Goal: Information Seeking & Learning: Learn about a topic

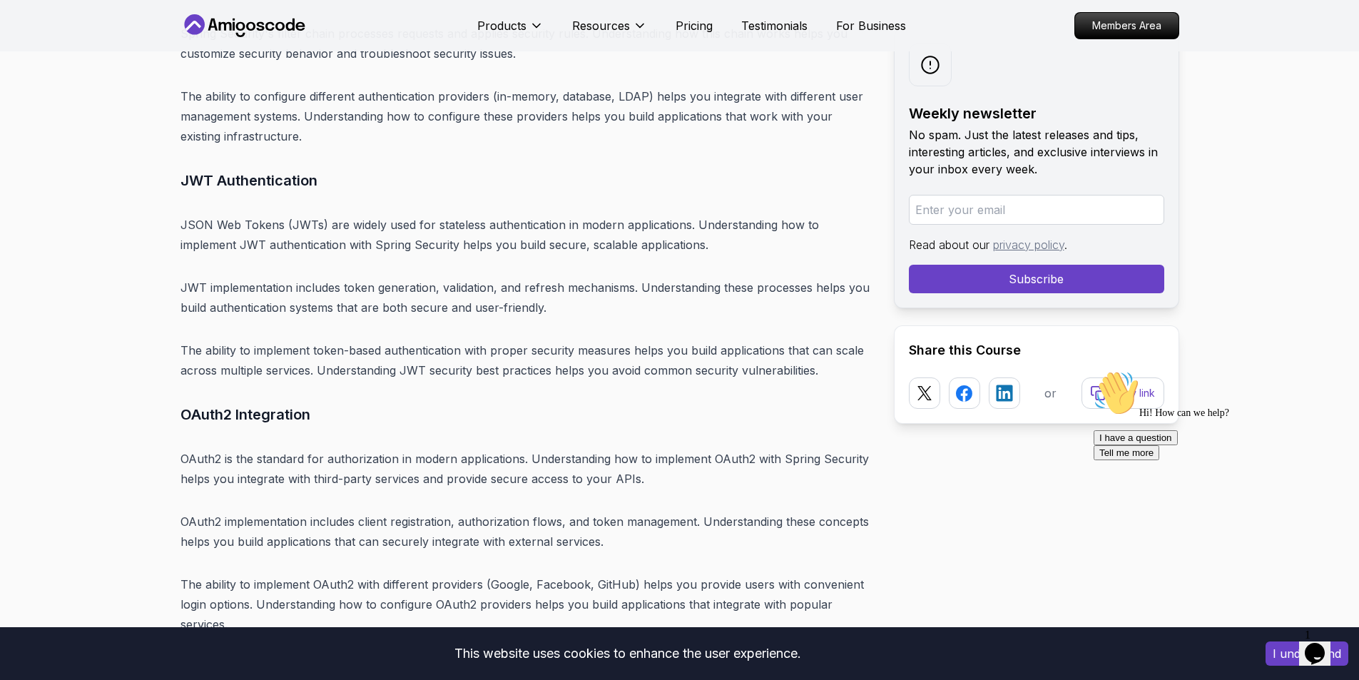
scroll to position [10417, 0]
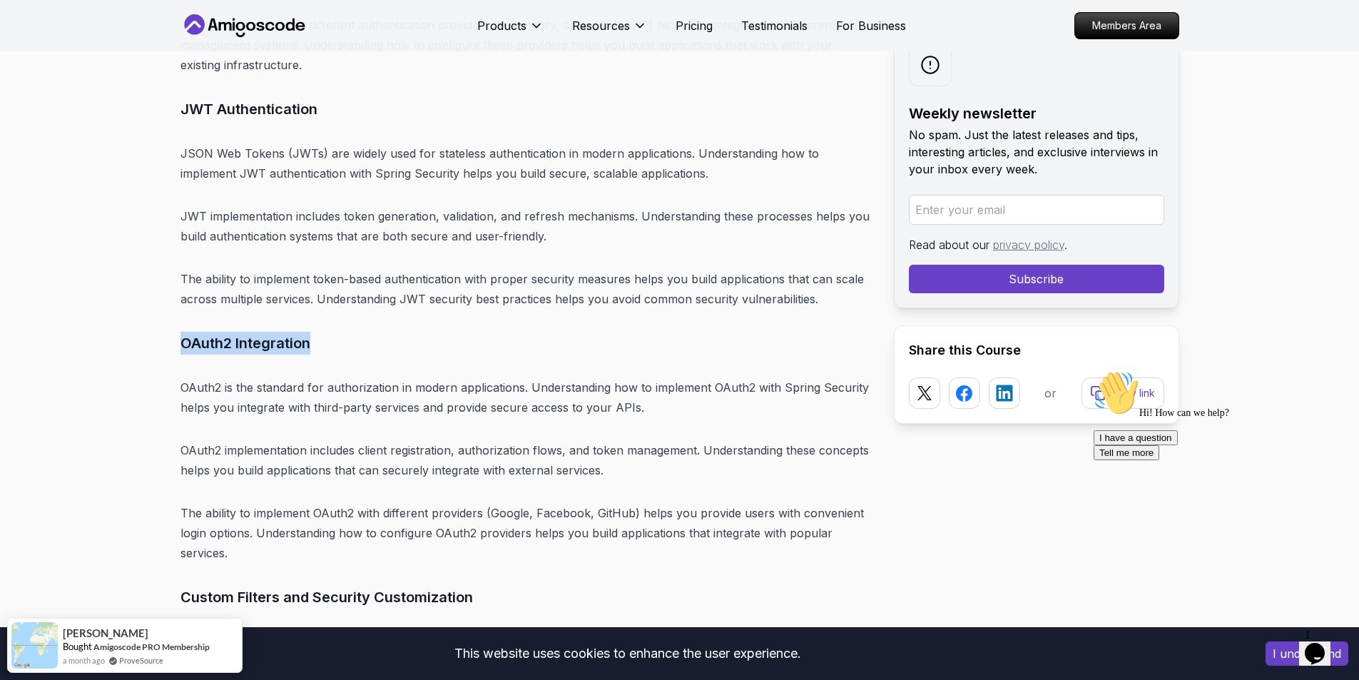
drag, startPoint x: 265, startPoint y: 239, endPoint x: 168, endPoint y: 242, distance: 97.1
drag, startPoint x: 168, startPoint y: 242, endPoint x: 258, endPoint y: 243, distance: 89.9
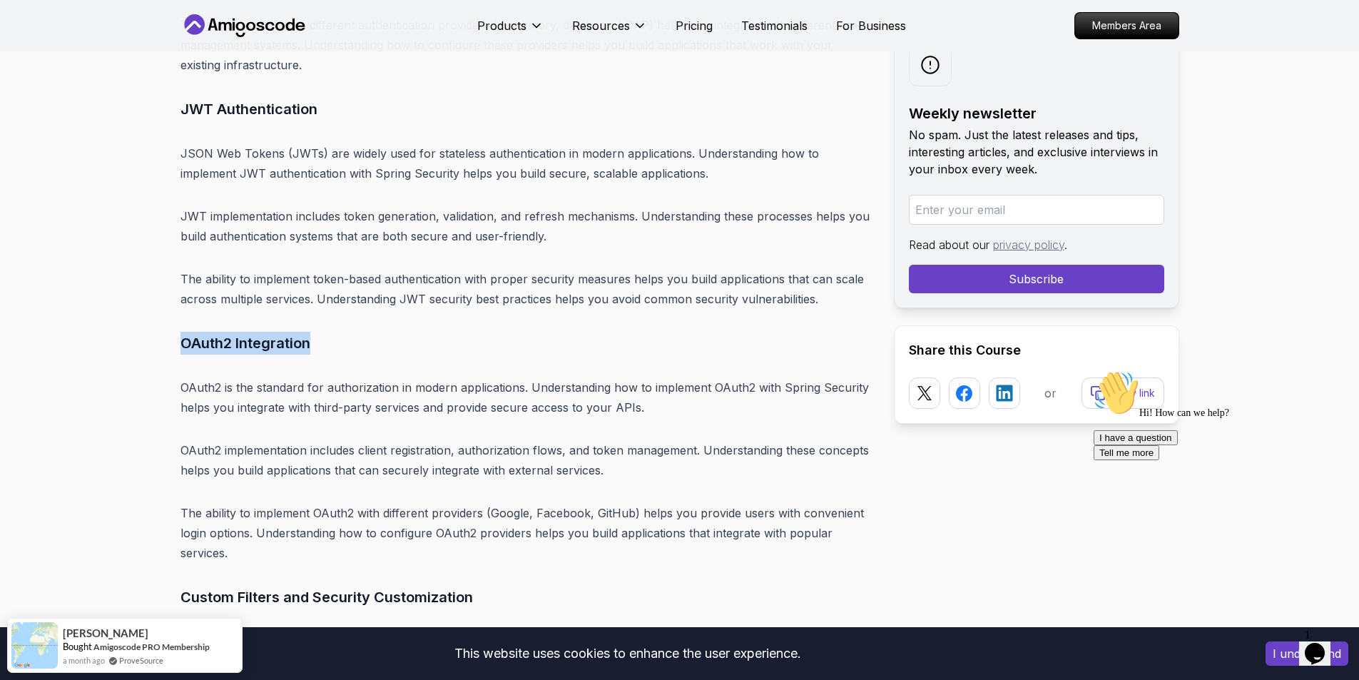
click at [258, 332] on h3 "OAuth2 Integration" at bounding box center [526, 343] width 691 height 23
drag, startPoint x: 258, startPoint y: 243, endPoint x: 203, endPoint y: 247, distance: 55.1
click at [203, 332] on h3 "OAuth2 Integration" at bounding box center [526, 343] width 691 height 23
drag, startPoint x: 203, startPoint y: 247, endPoint x: 300, endPoint y: 233, distance: 98.7
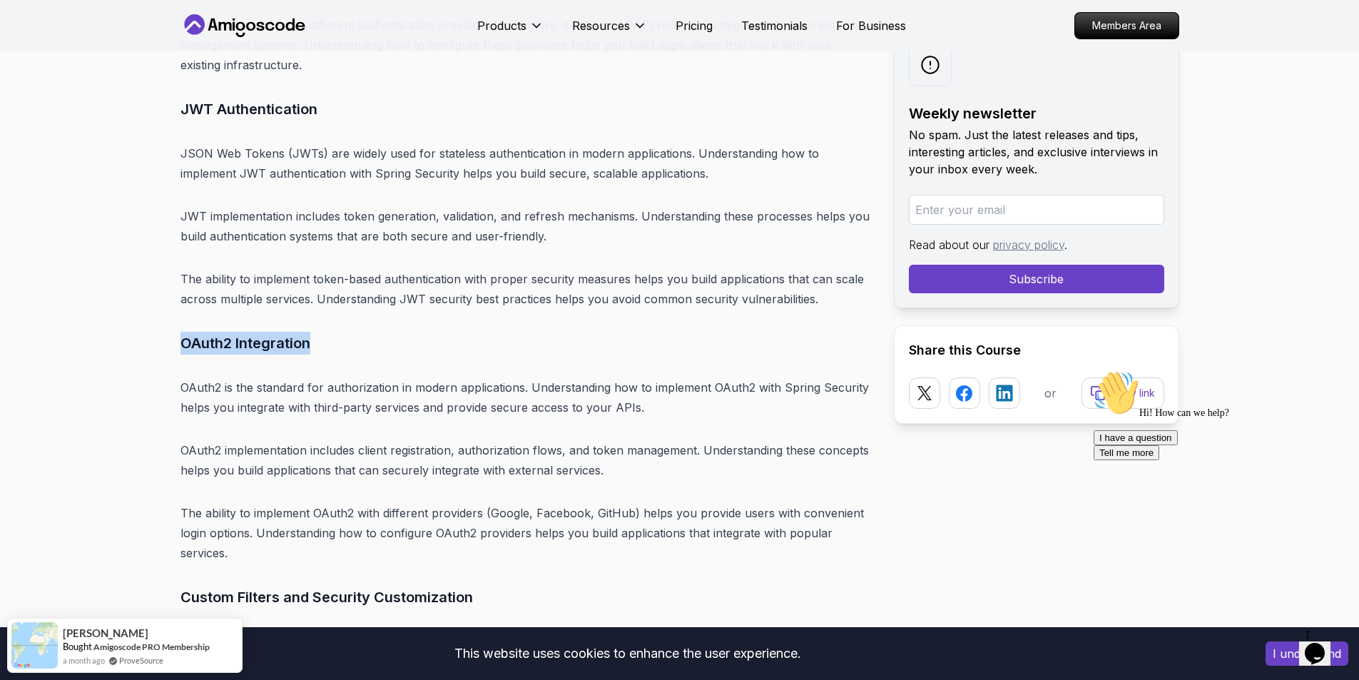
click at [300, 332] on h3 "OAuth2 Integration" at bounding box center [526, 343] width 691 height 23
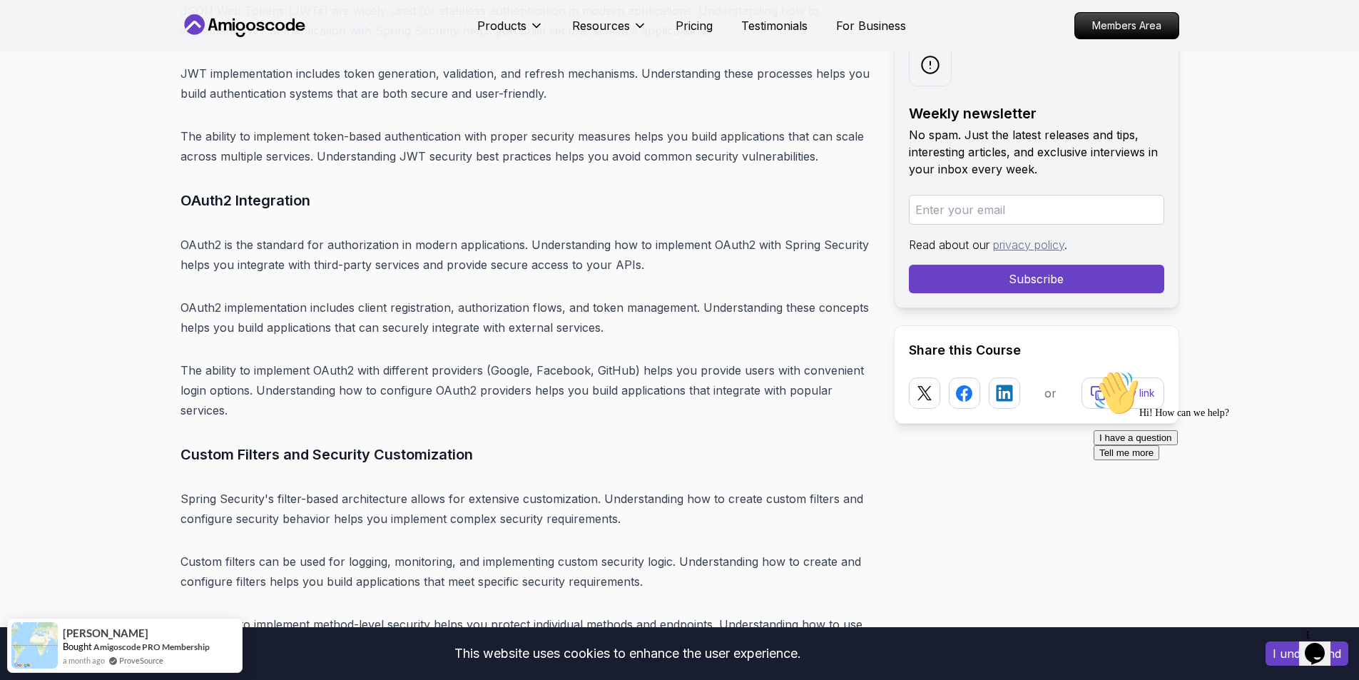
click at [221, 443] on h3 "Custom Filters and Security Customization" at bounding box center [526, 454] width 691 height 23
drag, startPoint x: 221, startPoint y: 351, endPoint x: 451, endPoint y: 341, distance: 230.0
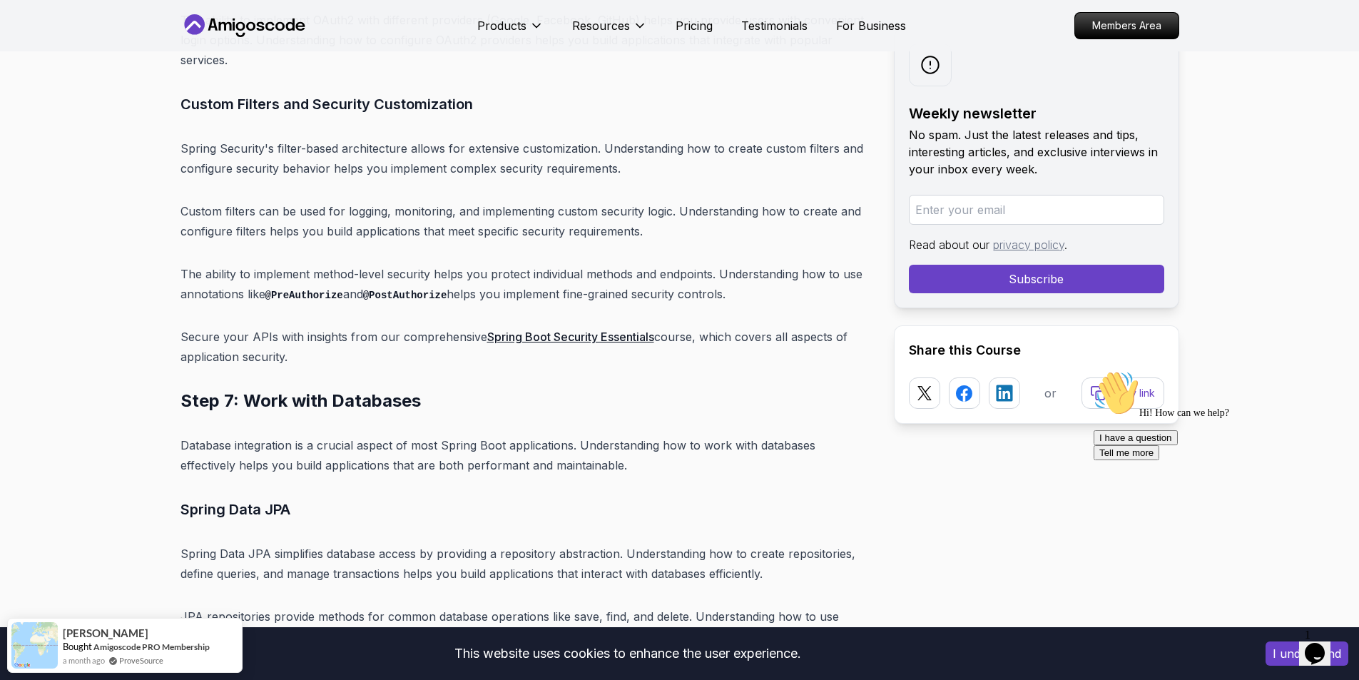
scroll to position [10917, 0]
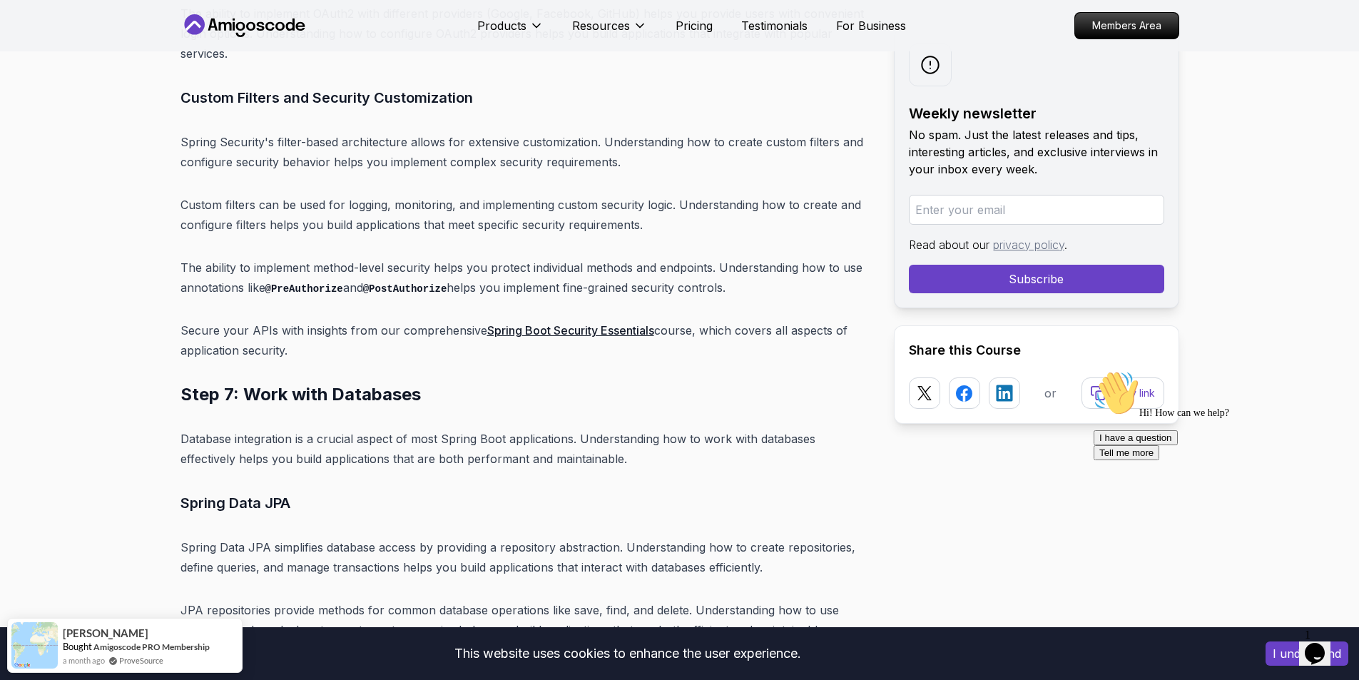
click at [248, 383] on h2 "Step 7: Work with Databases" at bounding box center [526, 394] width 691 height 23
drag, startPoint x: 248, startPoint y: 297, endPoint x: 363, endPoint y: 300, distance: 114.9
click at [363, 383] on h2 "Step 7: Work with Databases" at bounding box center [526, 394] width 691 height 23
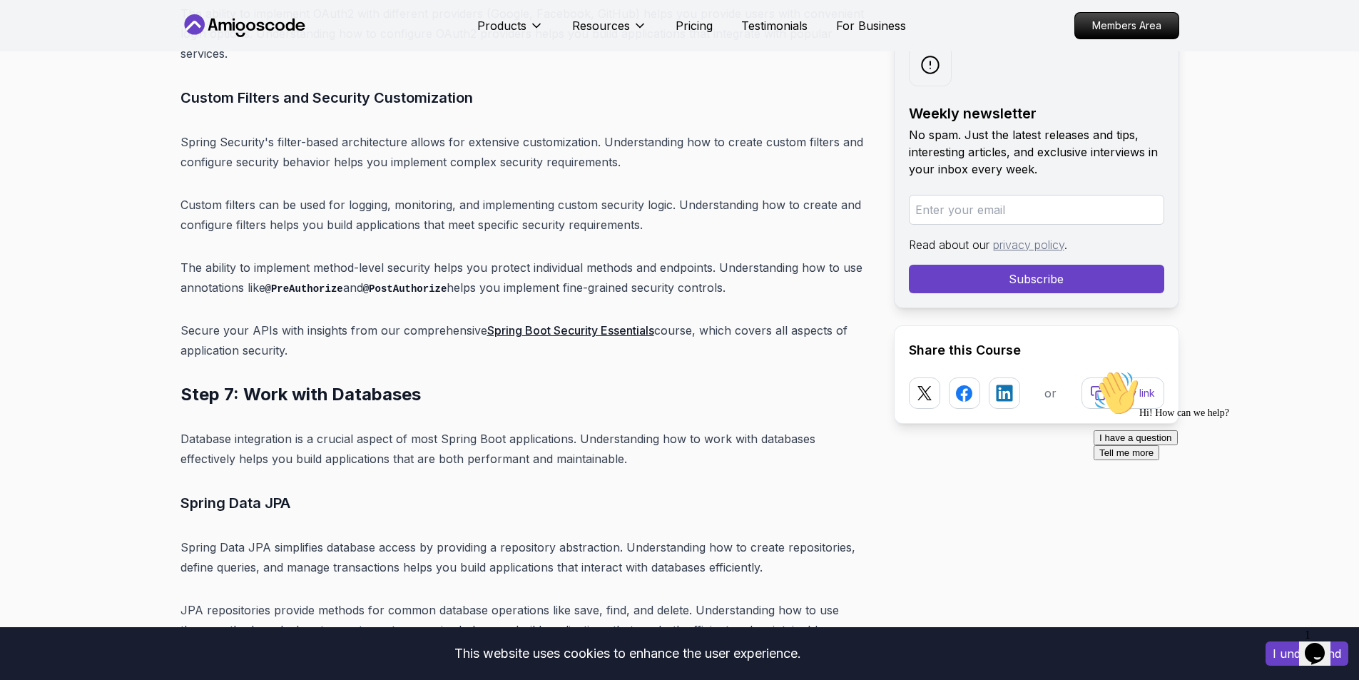
click at [203, 492] on h3 "Spring Data JPA" at bounding box center [526, 503] width 691 height 23
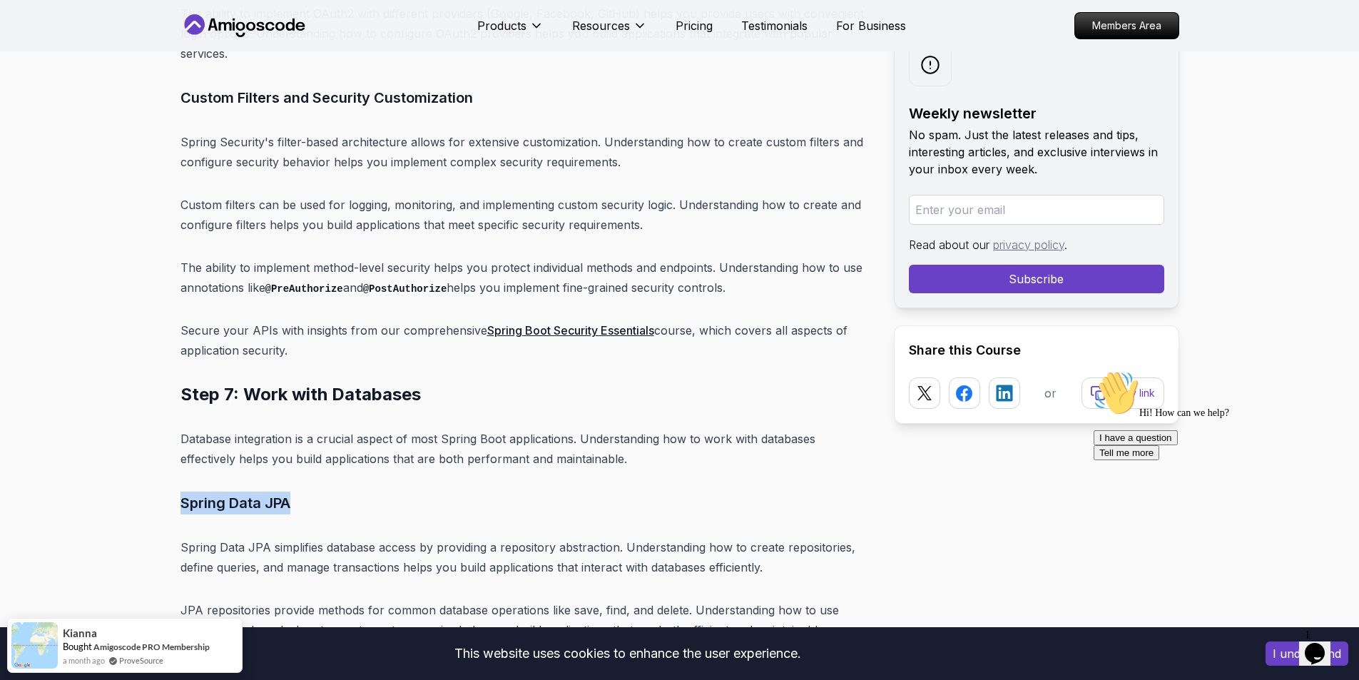
drag, startPoint x: 203, startPoint y: 407, endPoint x: 271, endPoint y: 405, distance: 68.5
click at [271, 492] on h3 "Spring Data JPA" at bounding box center [526, 503] width 691 height 23
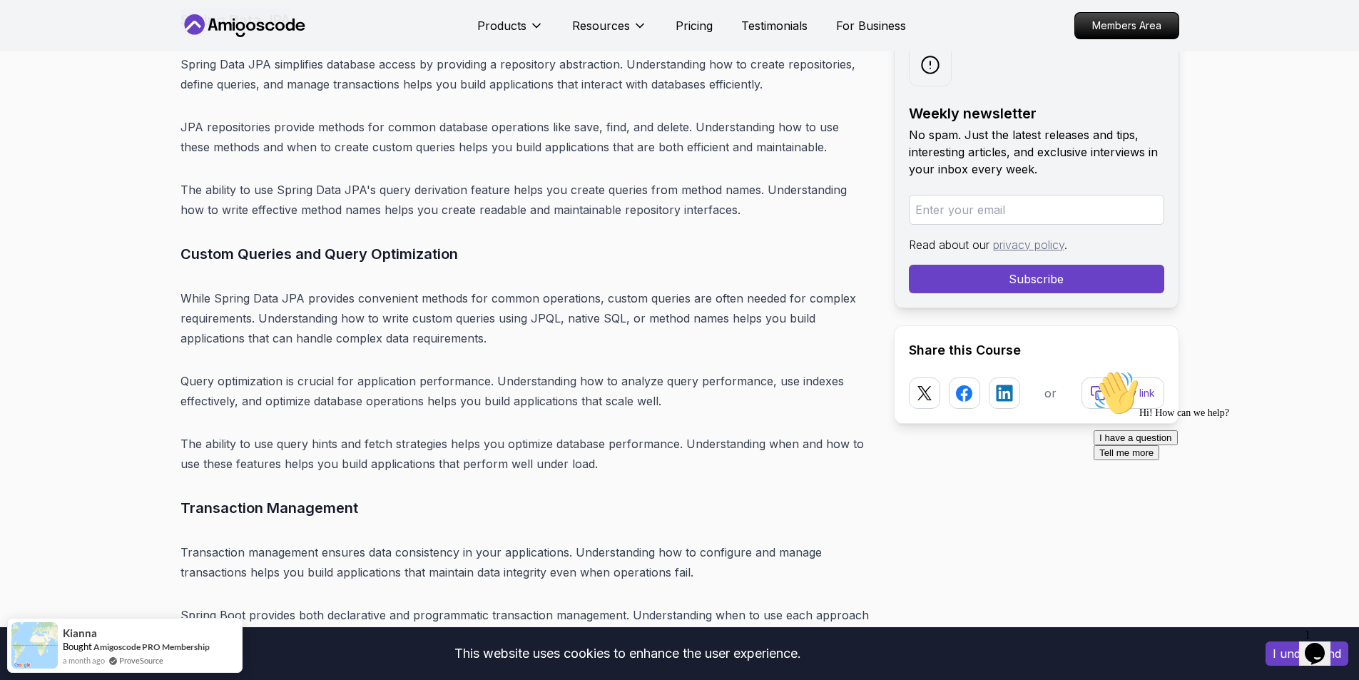
scroll to position [11416, 0]
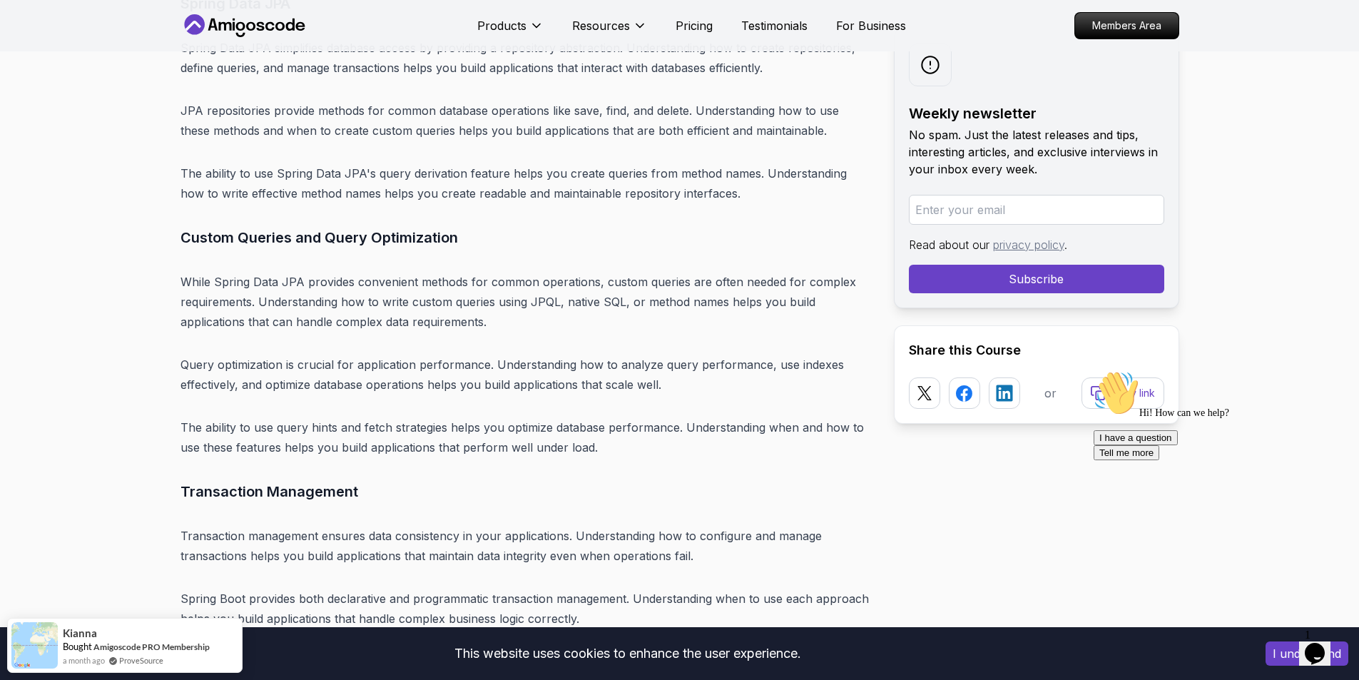
click at [250, 480] on h3 "Transaction Management" at bounding box center [526, 491] width 691 height 23
drag, startPoint x: 250, startPoint y: 390, endPoint x: 297, endPoint y: 387, distance: 46.5
click at [297, 480] on h3 "Transaction Management" at bounding box center [526, 491] width 691 height 23
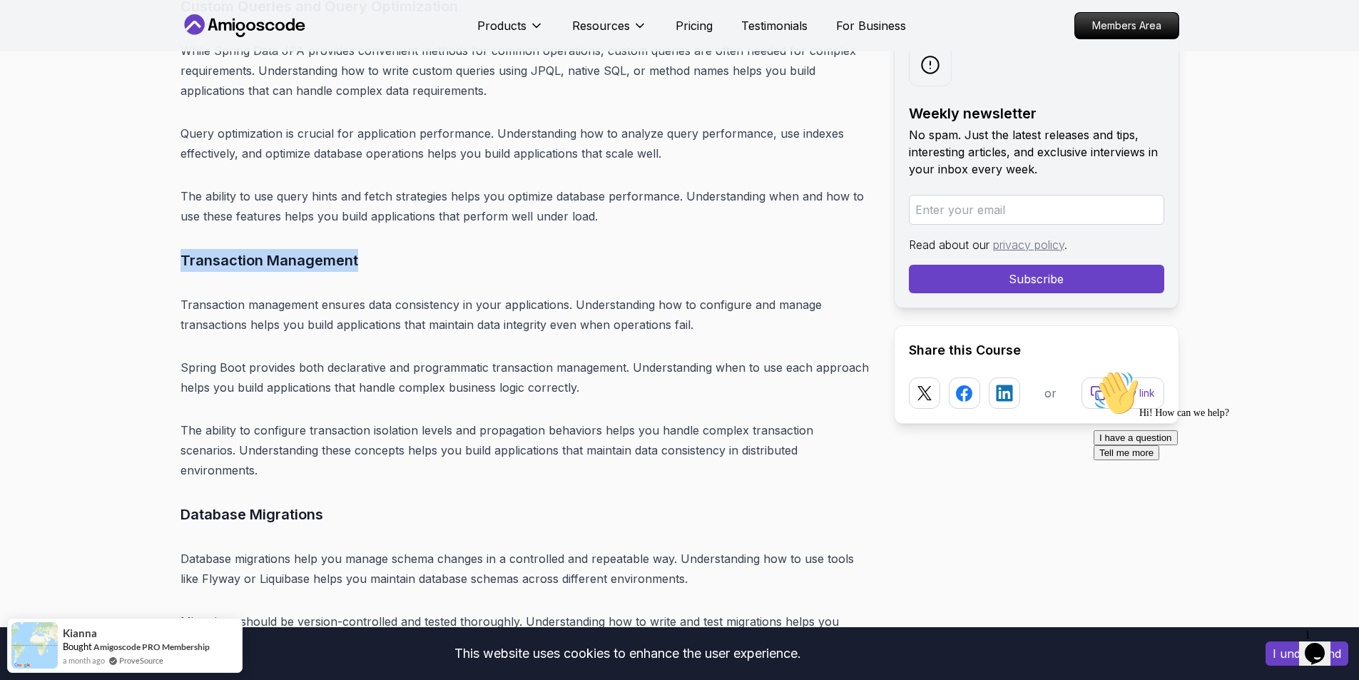
scroll to position [11701, 0]
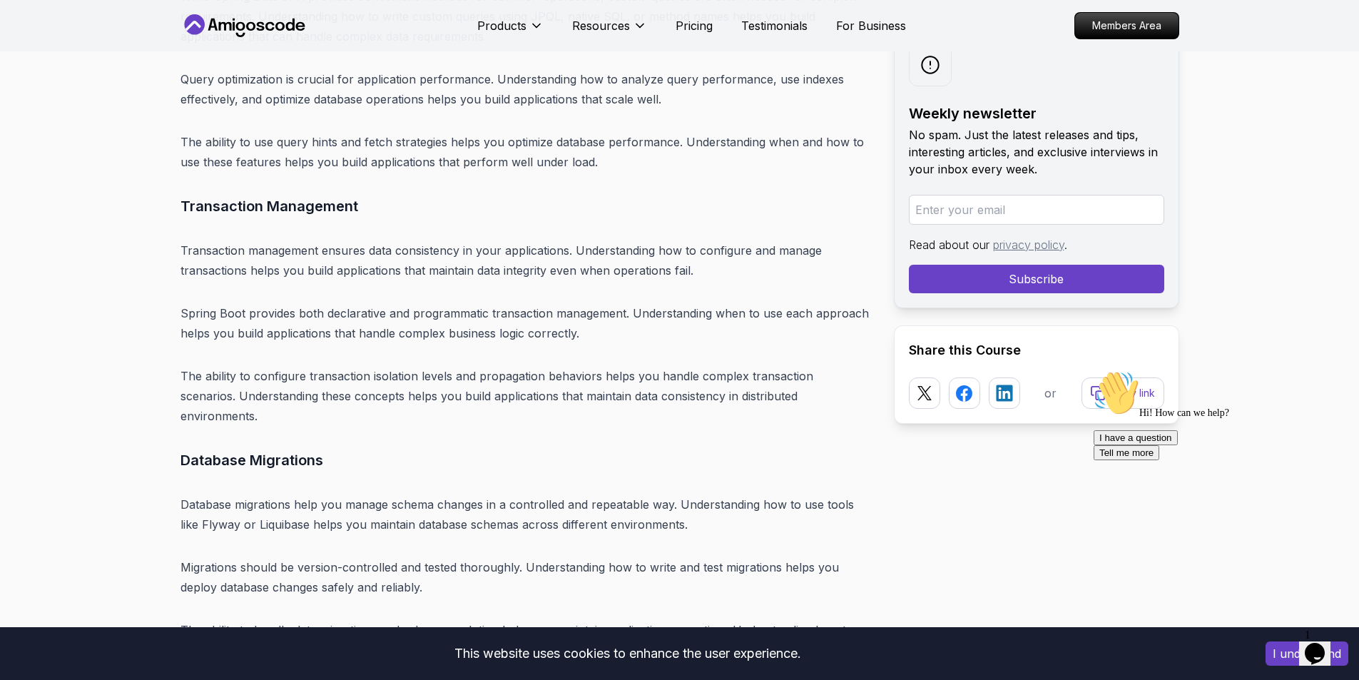
click at [233, 449] on h3 "Database Migrations" at bounding box center [526, 460] width 691 height 23
drag, startPoint x: 233, startPoint y: 352, endPoint x: 278, endPoint y: 345, distance: 45.4
click at [278, 449] on h3 "Database Migrations" at bounding box center [526, 460] width 691 height 23
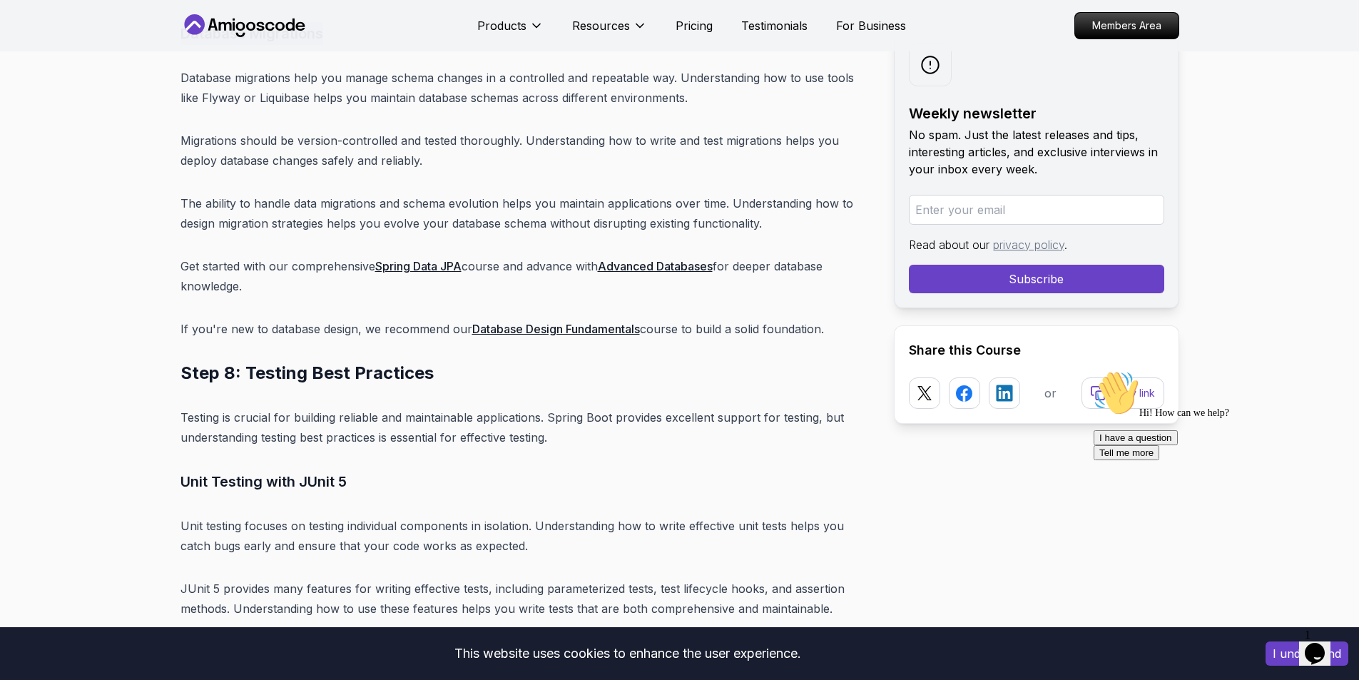
scroll to position [12130, 0]
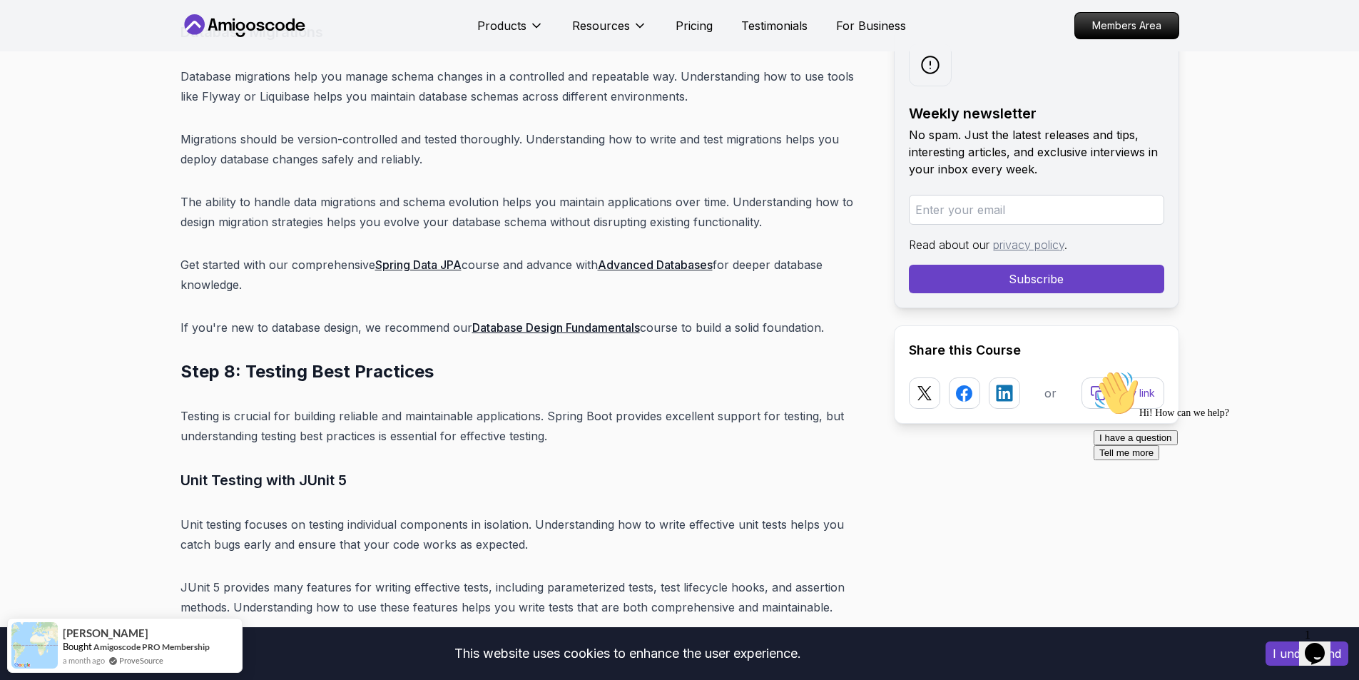
click at [269, 360] on h2 "Step 8: Testing Best Practices" at bounding box center [526, 371] width 691 height 23
drag, startPoint x: 269, startPoint y: 263, endPoint x: 362, endPoint y: 253, distance: 93.3
click at [362, 360] on h2 "Step 8: Testing Best Practices" at bounding box center [526, 371] width 691 height 23
click at [189, 469] on h3 "Unit Testing with JUnit 5" at bounding box center [526, 480] width 691 height 23
drag, startPoint x: 189, startPoint y: 366, endPoint x: 344, endPoint y: 360, distance: 155.0
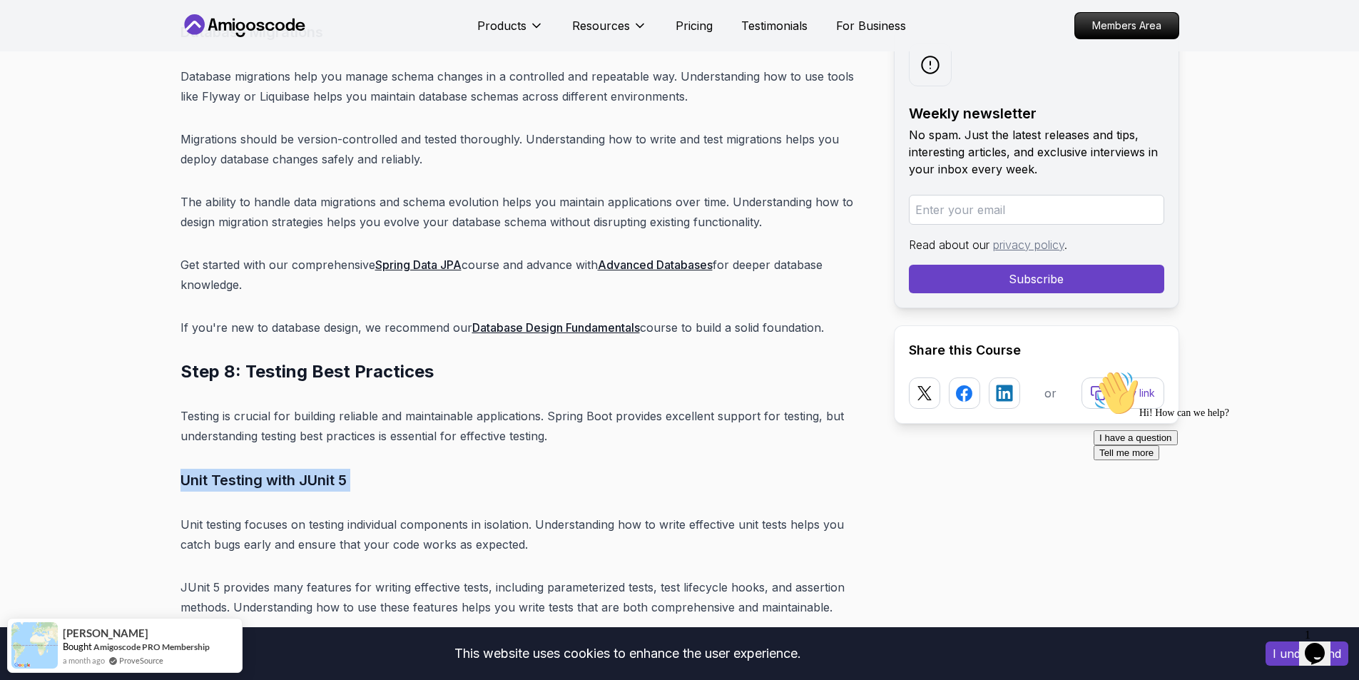
click at [344, 469] on h3 "Unit Testing with JUnit 5" at bounding box center [526, 480] width 691 height 23
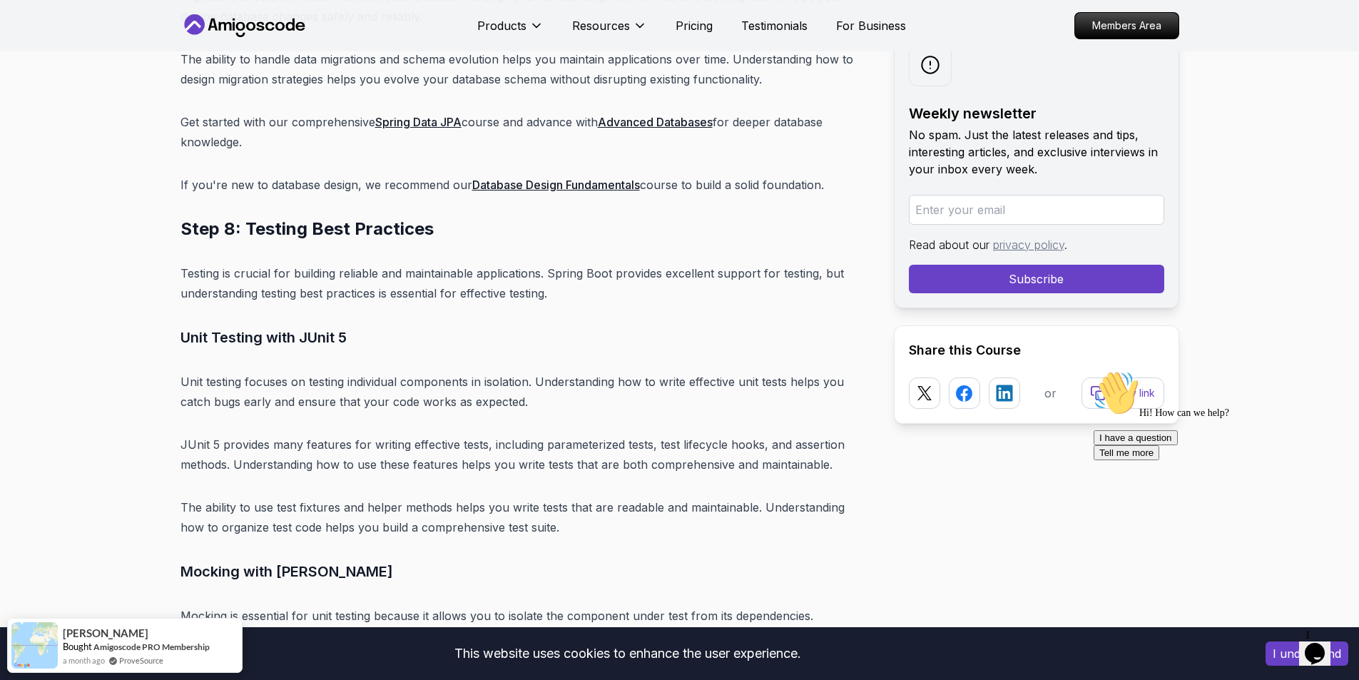
click at [190, 560] on h3 "Mocking with [PERSON_NAME]" at bounding box center [526, 571] width 691 height 23
drag, startPoint x: 190, startPoint y: 448, endPoint x: 331, endPoint y: 442, distance: 141.4
click at [331, 560] on h3 "Mocking with [PERSON_NAME]" at bounding box center [526, 571] width 691 height 23
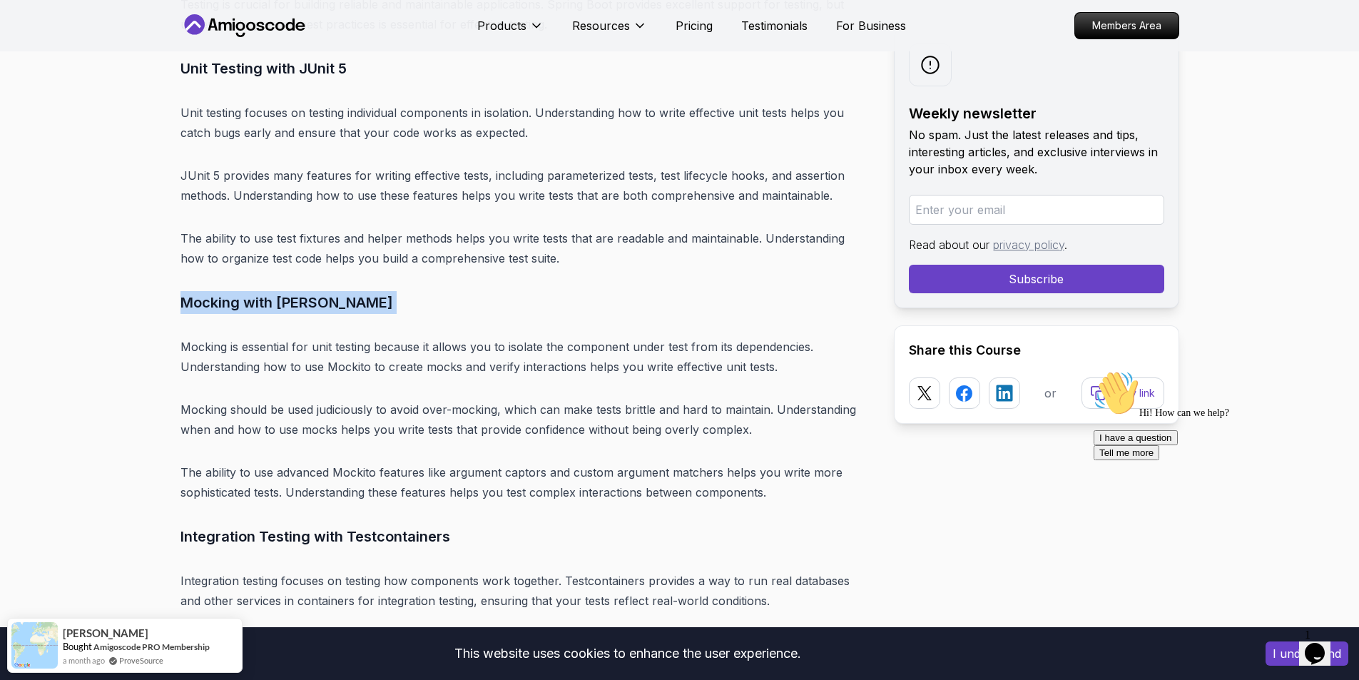
scroll to position [12558, 0]
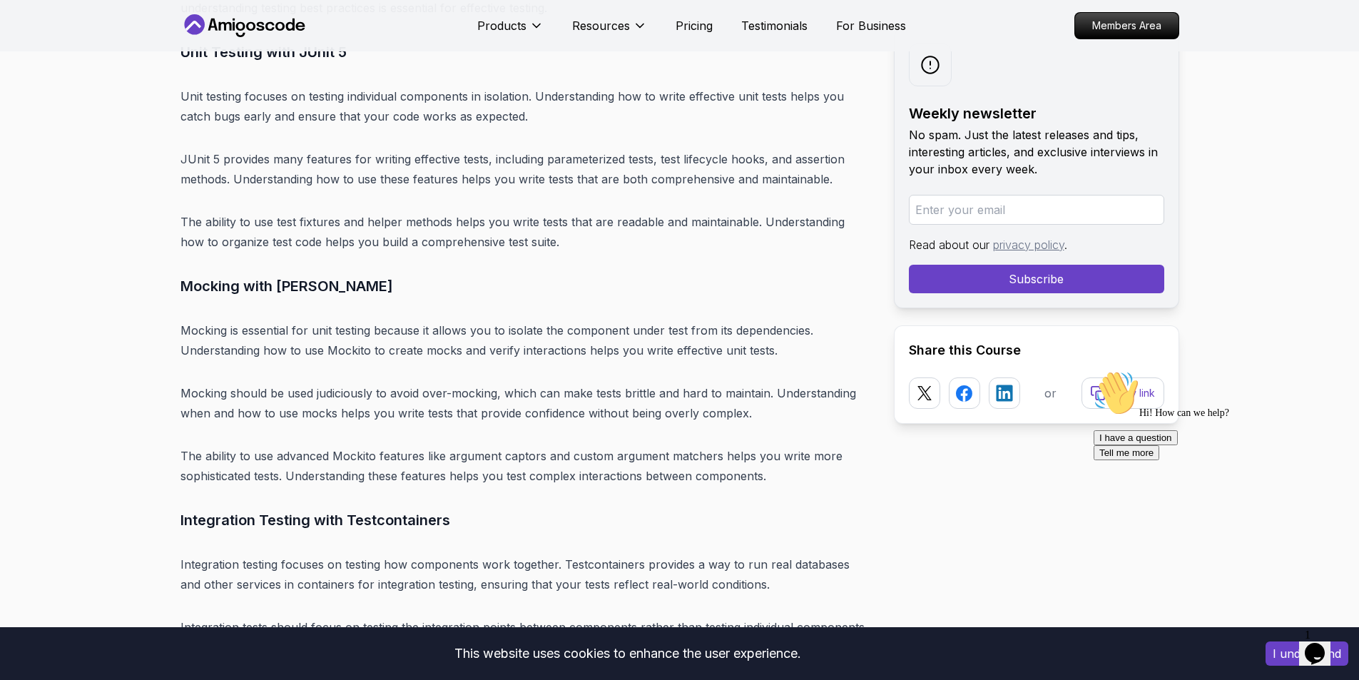
click at [227, 509] on h3 "Integration Testing with Testcontainers" at bounding box center [526, 520] width 691 height 23
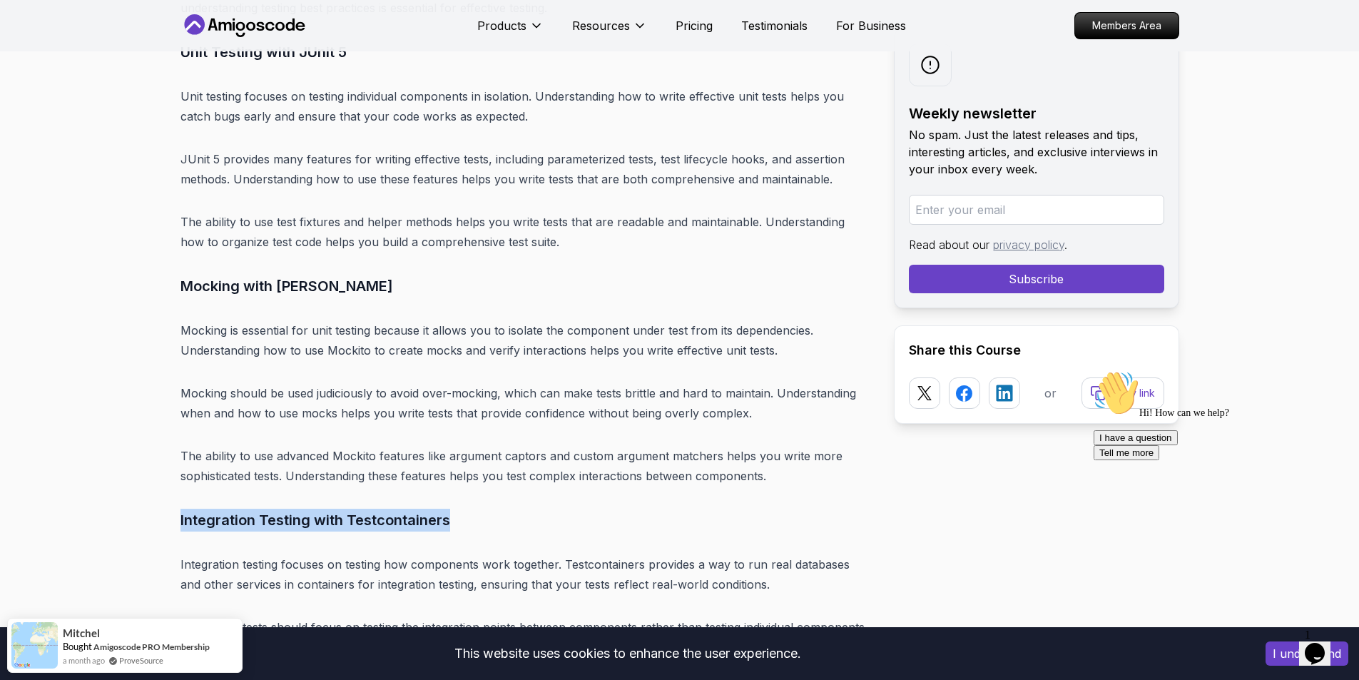
drag, startPoint x: 227, startPoint y: 403, endPoint x: 363, endPoint y: 390, distance: 136.9
click at [363, 509] on h3 "Integration Testing with Testcontainers" at bounding box center [526, 520] width 691 height 23
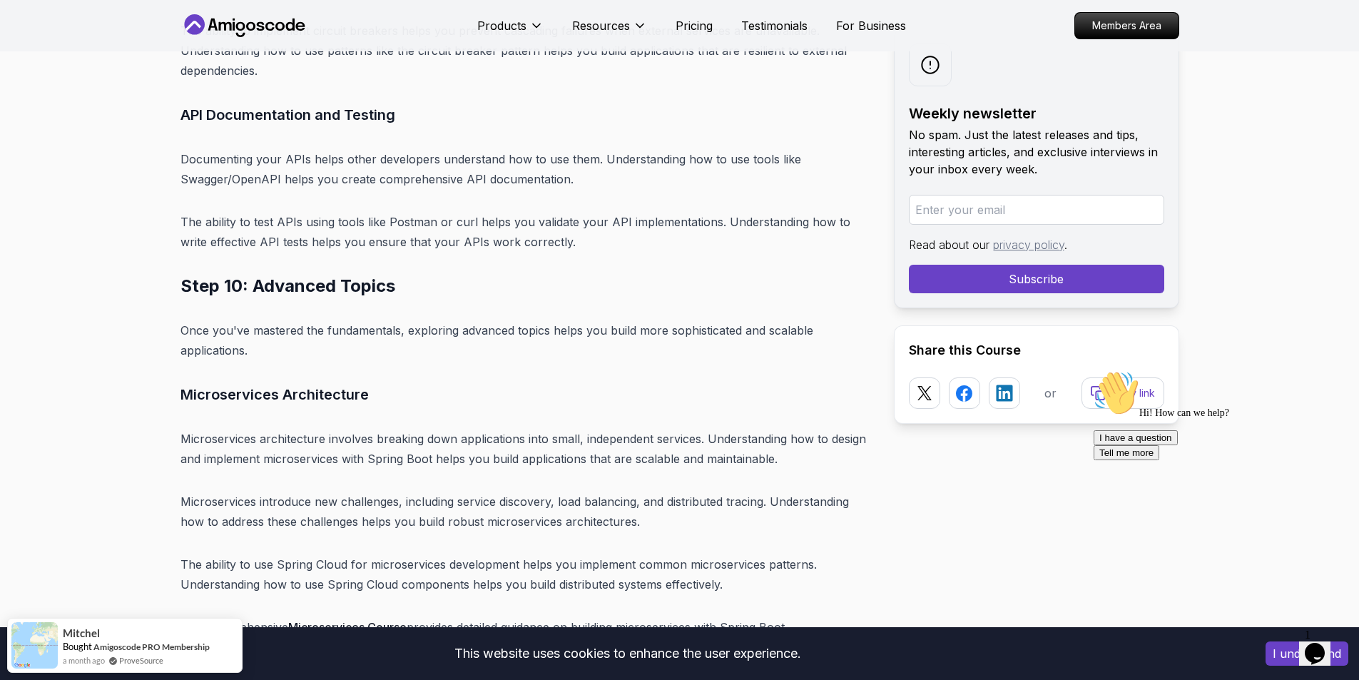
scroll to position [14413, 0]
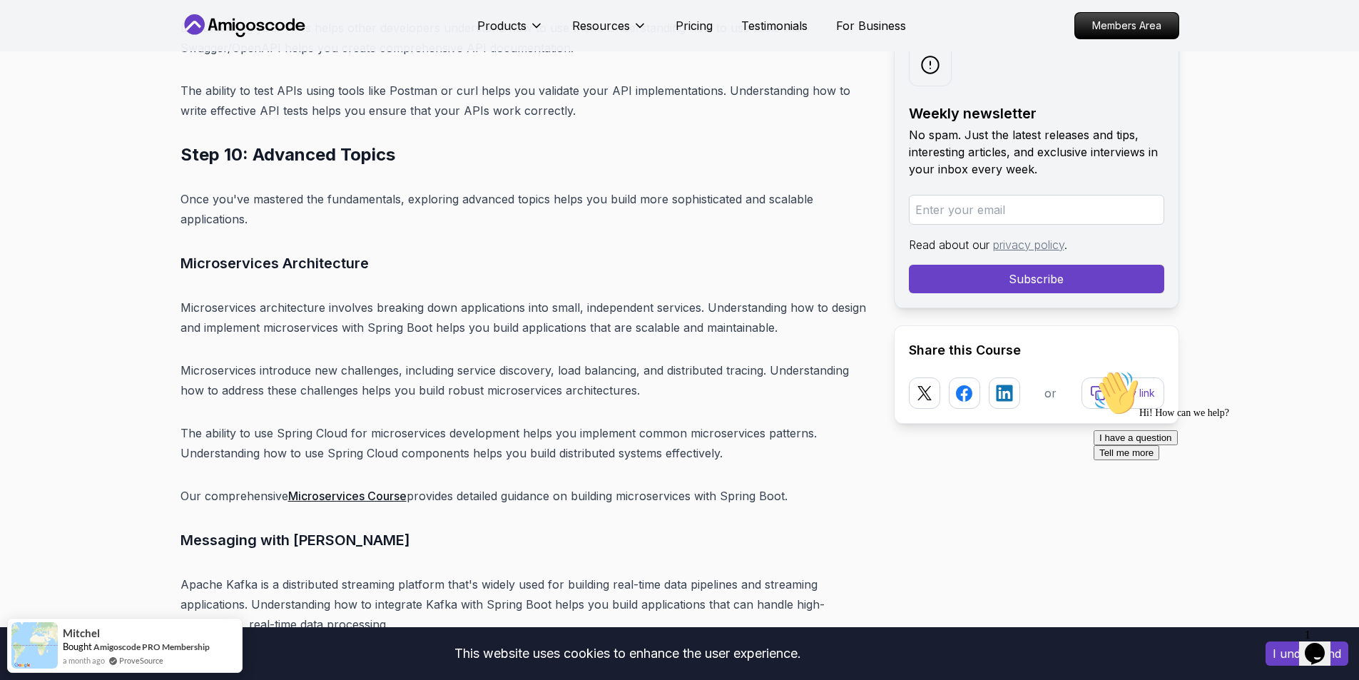
click at [223, 529] on h3 "Messaging with [PERSON_NAME]" at bounding box center [526, 540] width 691 height 23
drag, startPoint x: 223, startPoint y: 430, endPoint x: 314, endPoint y: 417, distance: 92.3
click at [314, 529] on h3 "Messaging with [PERSON_NAME]" at bounding box center [526, 540] width 691 height 23
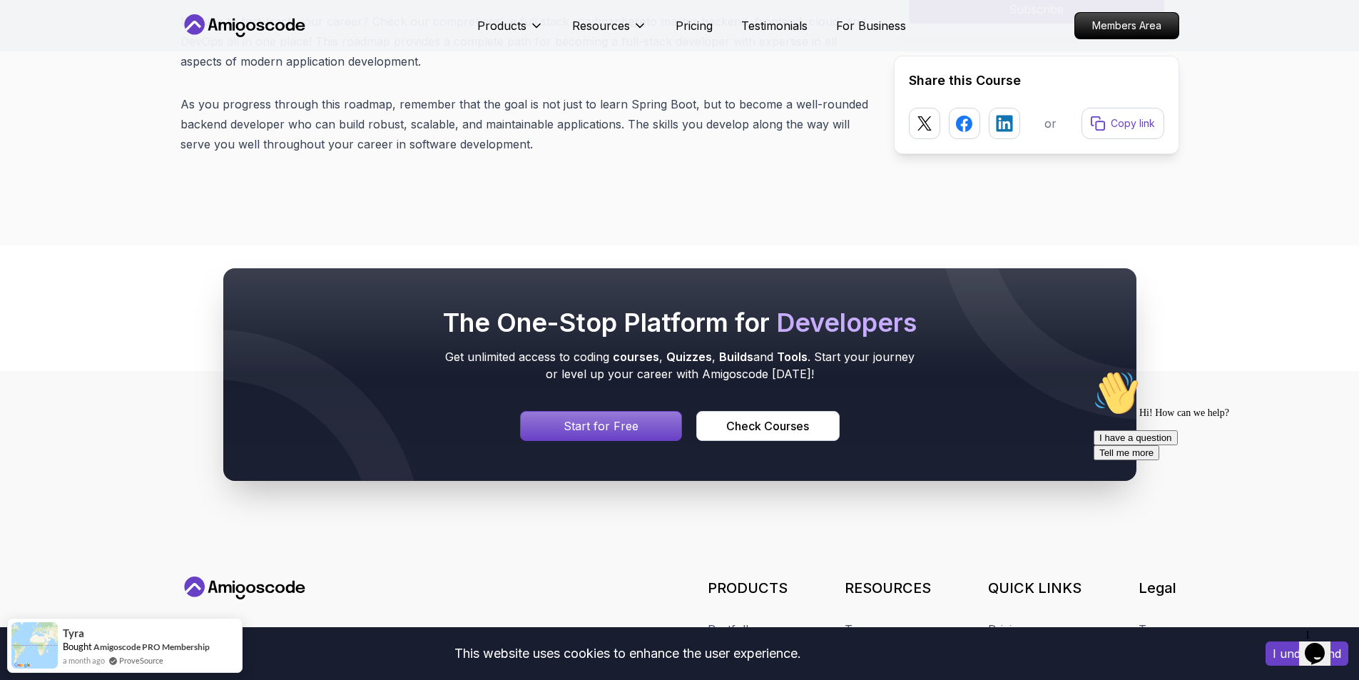
scroll to position [18477, 0]
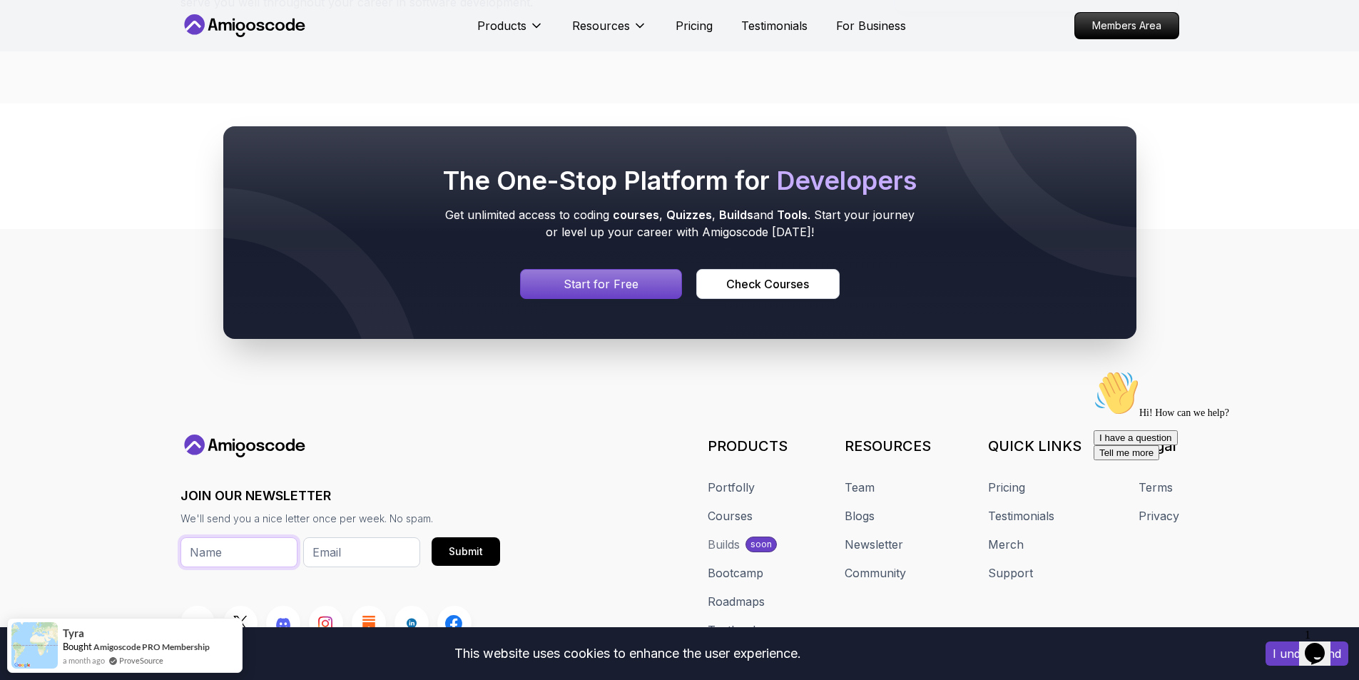
click at [258, 537] on input "text" at bounding box center [239, 552] width 117 height 30
drag, startPoint x: 323, startPoint y: 427, endPoint x: 332, endPoint y: 427, distance: 10.0
click at [323, 537] on input "email" at bounding box center [361, 552] width 117 height 30
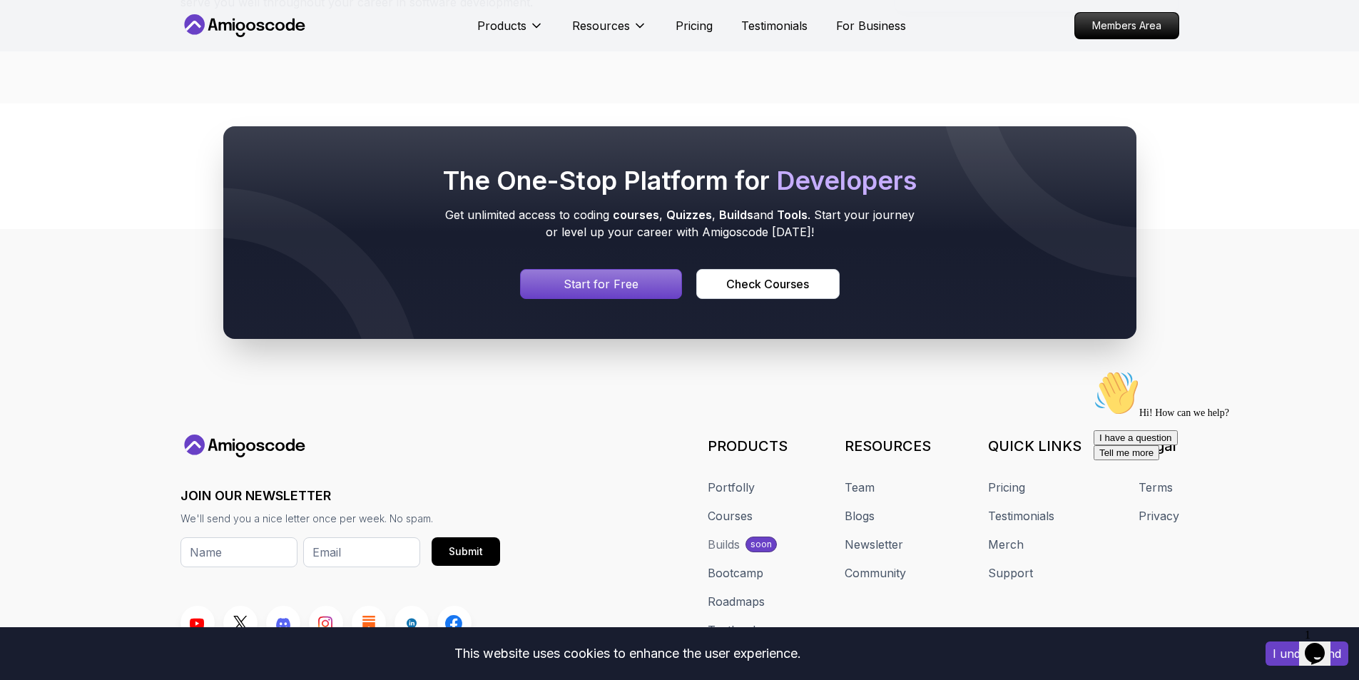
click at [468, 486] on h3 "JOIN OUR NEWSLETTER" at bounding box center [341, 496] width 320 height 20
click at [265, 537] on input "text" at bounding box center [239, 552] width 117 height 30
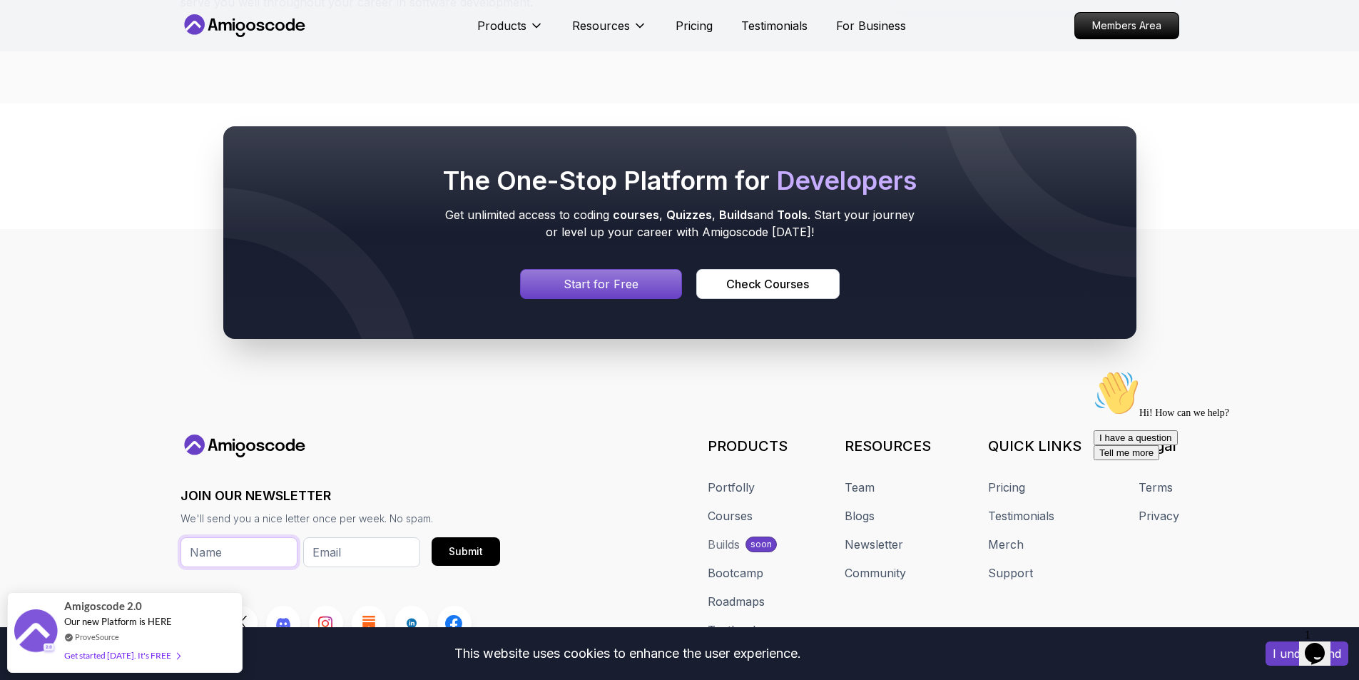
type input "Vishal"
click at [350, 537] on input "email" at bounding box center [361, 552] width 117 height 30
type input "[EMAIL_ADDRESS][DOMAIN_NAME]"
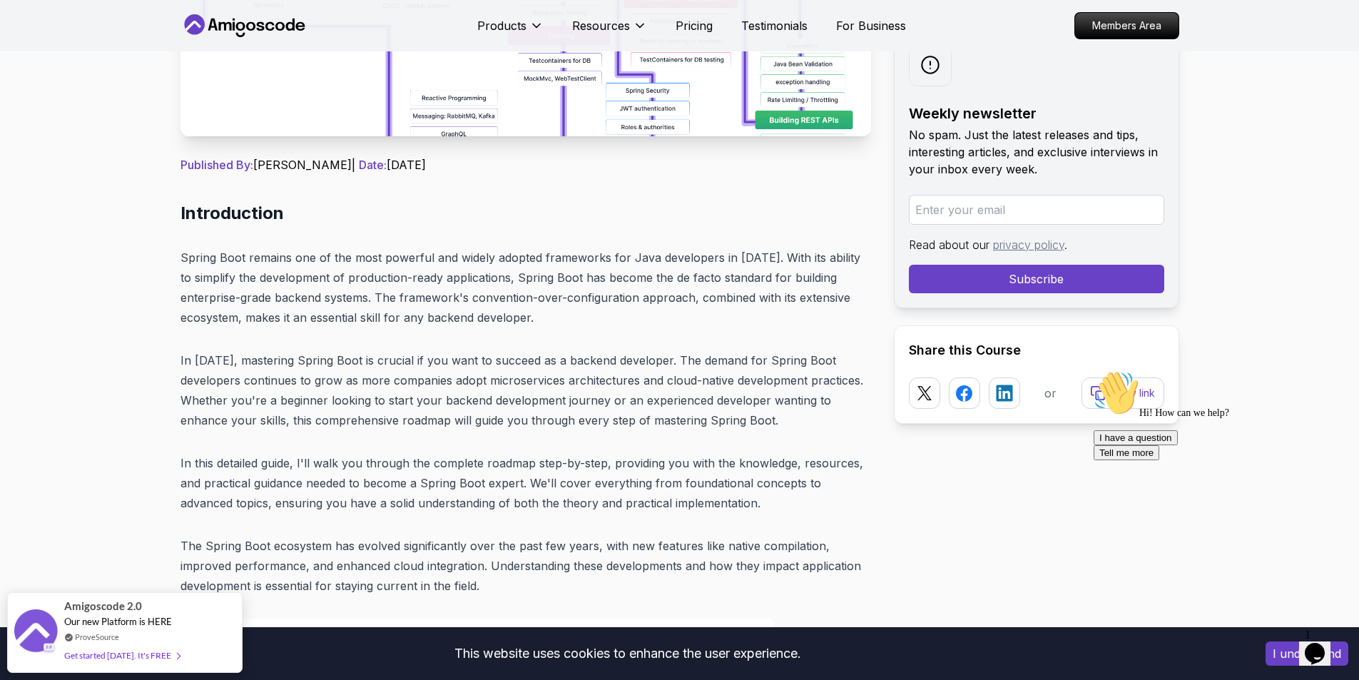
scroll to position [133, 0]
